Goal: Information Seeking & Learning: Learn about a topic

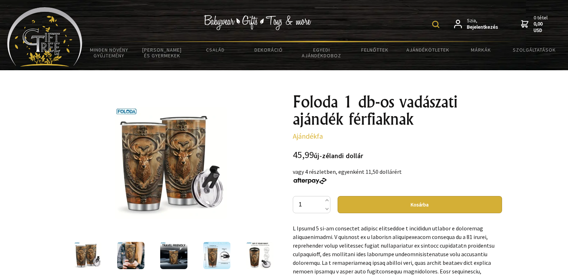
click at [439, 24] on img at bounding box center [435, 24] width 7 height 7
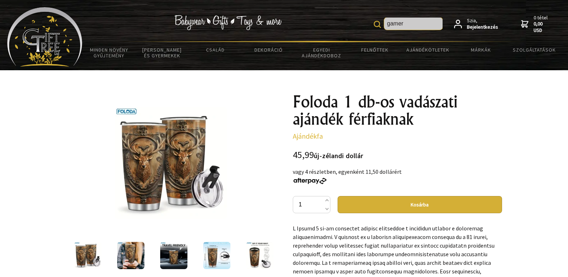
click at [427, 22] on input "gamer" at bounding box center [413, 24] width 58 height 12
type input "g"
type input "bögre"
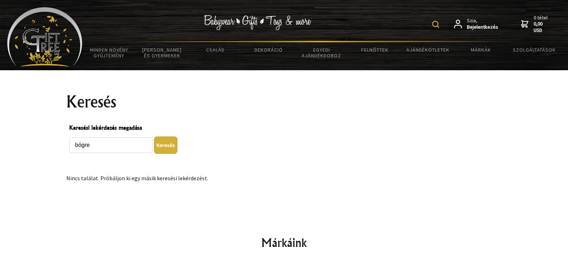
scroll to position [140, 0]
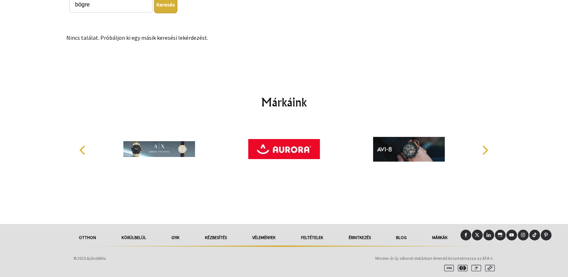
click at [486, 150] on icon "Következő" at bounding box center [484, 149] width 9 height 9
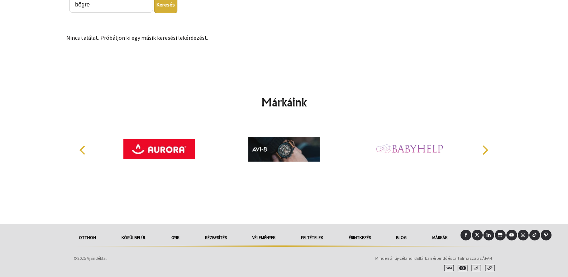
click at [485, 150] on icon "Következő" at bounding box center [484, 149] width 9 height 9
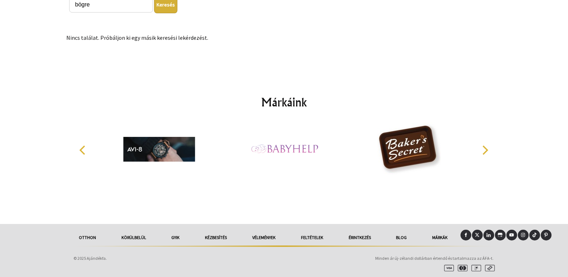
click at [485, 150] on icon "Következő" at bounding box center [484, 149] width 9 height 9
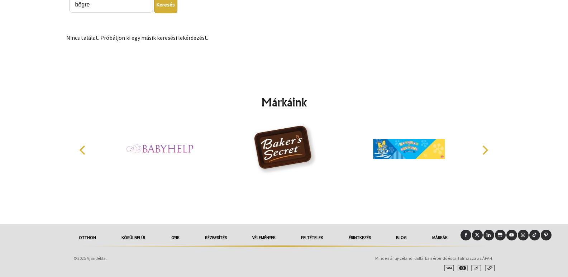
click at [485, 150] on icon "Következő" at bounding box center [484, 149] width 9 height 9
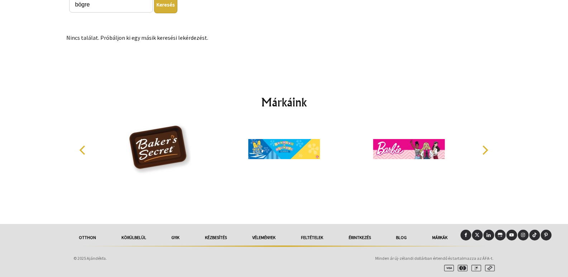
click at [485, 150] on icon "Következő" at bounding box center [484, 149] width 9 height 9
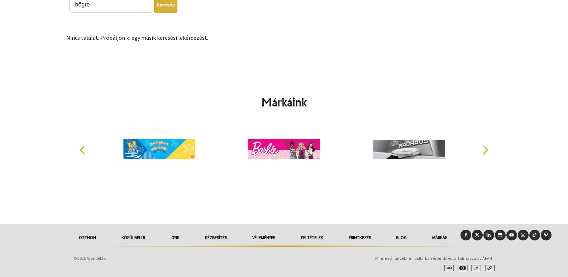
click at [485, 150] on icon "Következő" at bounding box center [484, 149] width 9 height 9
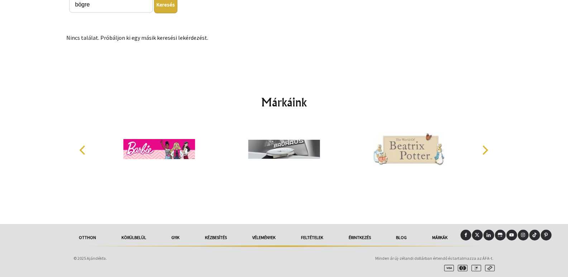
click at [485, 150] on icon "Következő" at bounding box center [484, 149] width 9 height 9
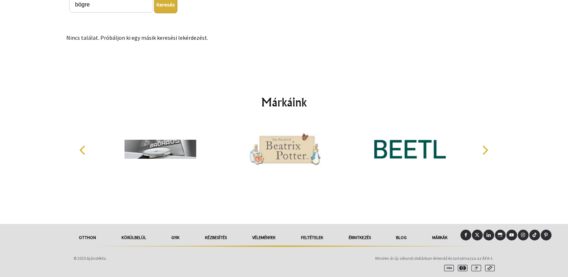
click at [485, 150] on icon "Következő" at bounding box center [484, 149] width 9 height 9
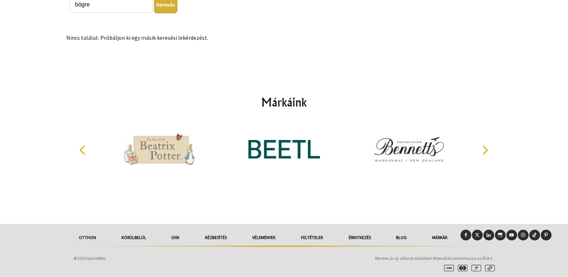
click at [485, 150] on icon "Következő" at bounding box center [484, 149] width 9 height 9
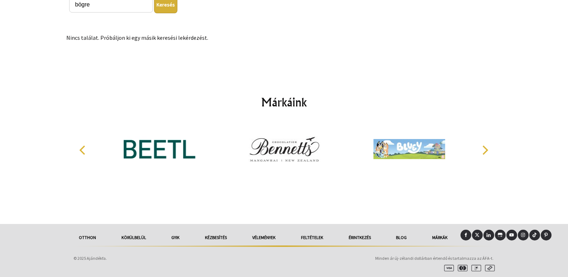
click at [485, 150] on icon "Következő" at bounding box center [484, 149] width 9 height 9
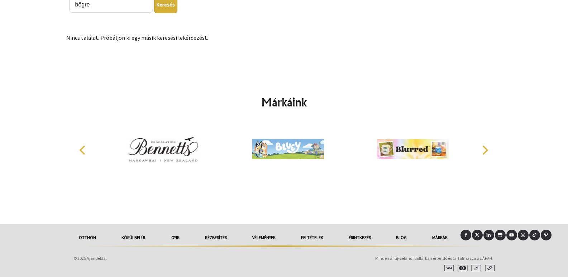
scroll to position [0, 0]
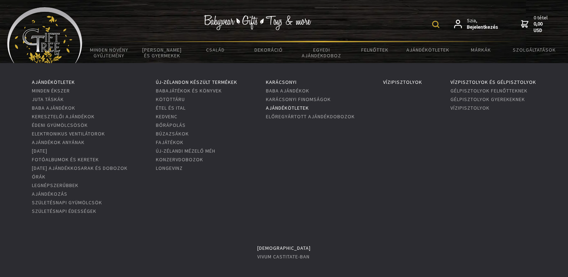
click at [305, 108] on font "Ajándékötletek" at bounding box center [287, 108] width 43 height 6
click at [306, 105] on font "Ajándékötletek" at bounding box center [287, 108] width 43 height 6
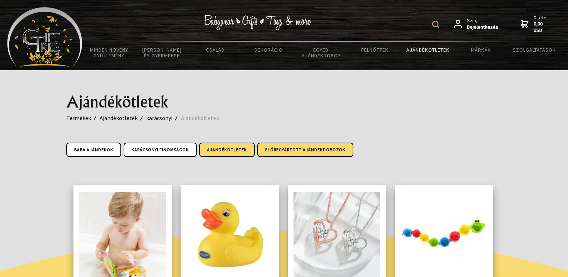
click at [321, 149] on font "Előregyártott ajándékdobozok" at bounding box center [305, 149] width 80 height 5
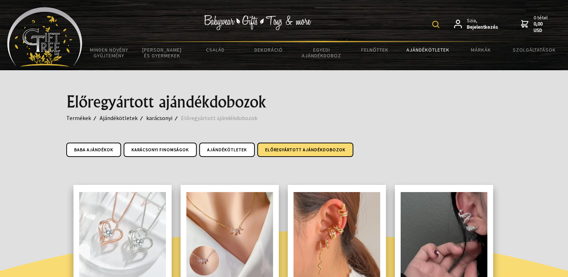
click at [229, 147] on font "Ajándékötletek" at bounding box center [227, 149] width 40 height 5
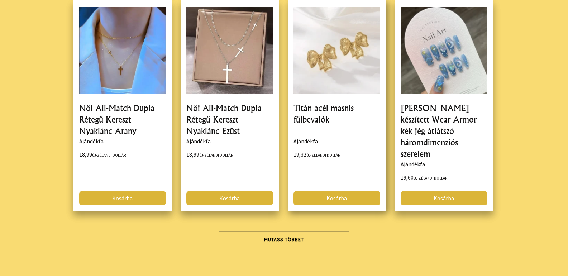
scroll to position [2186, 0]
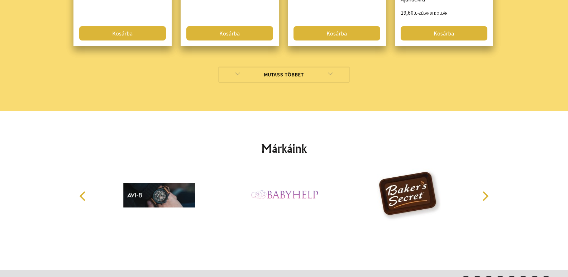
click at [293, 71] on font "Mutass többet" at bounding box center [284, 74] width 40 height 6
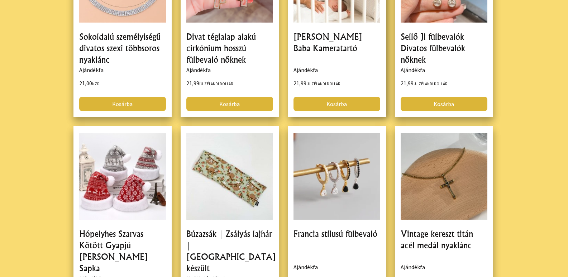
scroll to position [4013, 0]
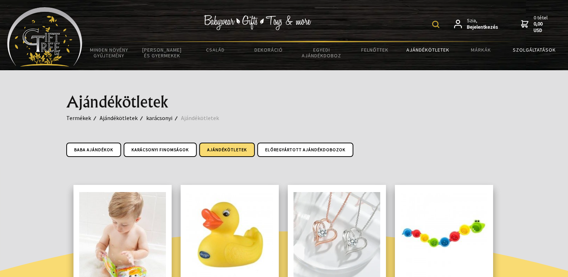
click at [545, 48] on font "Szolgáltatások" at bounding box center [534, 50] width 43 height 6
